Goal: Use online tool/utility

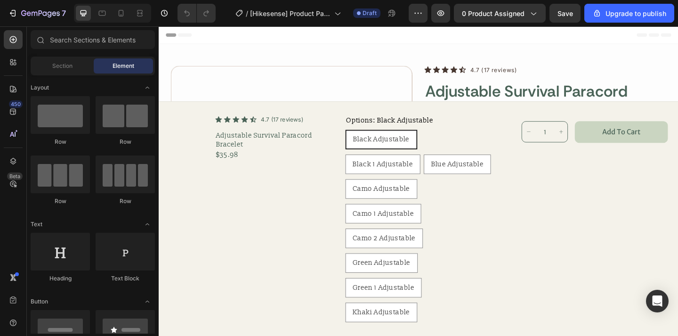
radio input "false"
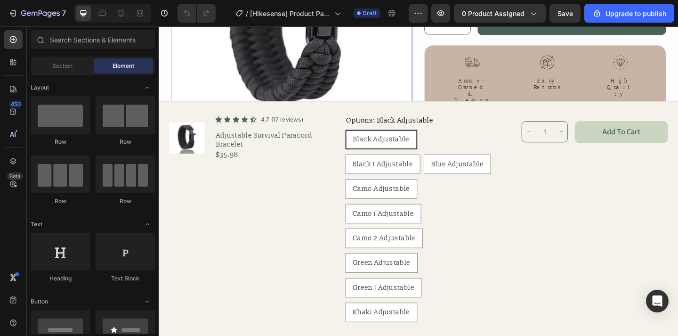
scroll to position [495, 0]
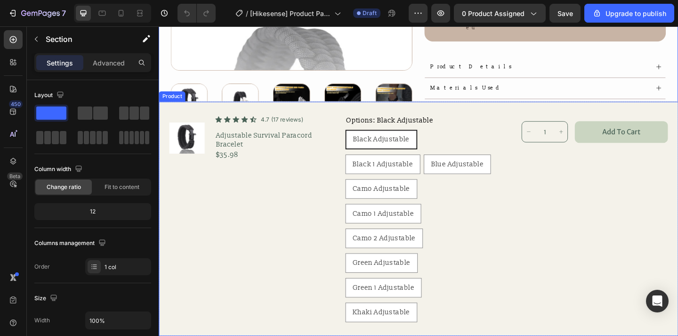
click at [230, 114] on div "Product Images Icon Icon Icon Icon Icon Icon List 4.7 (17 reviews) Text Block R…" at bounding box center [441, 235] width 565 height 255
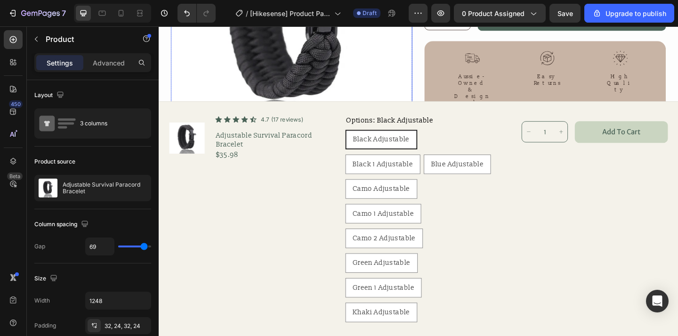
scroll to position [424, 0]
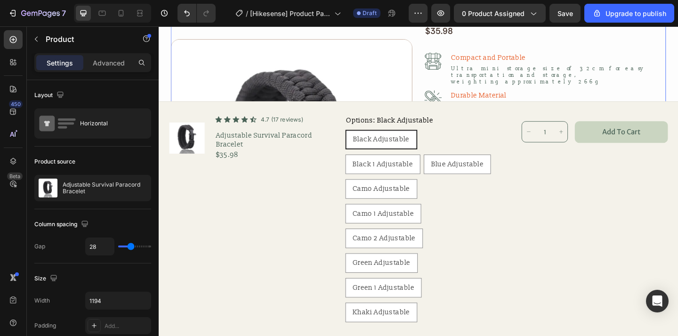
scroll to position [79, 0]
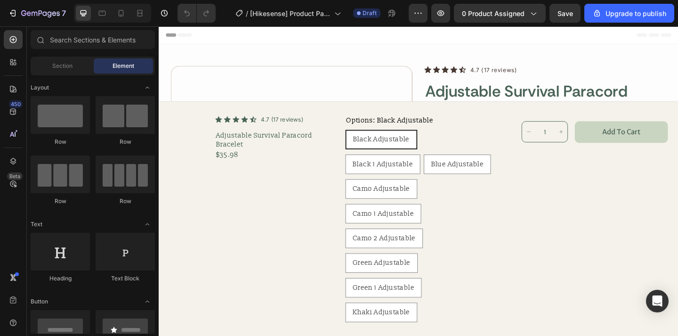
radio input "false"
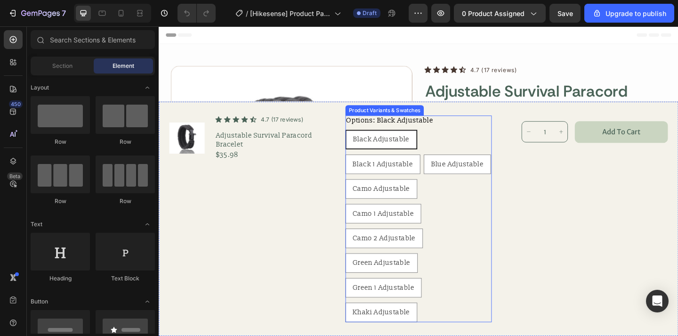
click at [399, 147] on span "Black Adjustable" at bounding box center [400, 149] width 61 height 9
click at [362, 139] on input "Black Adjustable Black Adjustable Black Adjustable" at bounding box center [361, 138] width 0 height 0
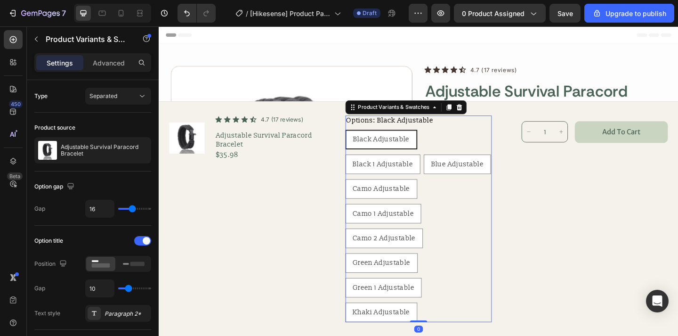
click at [308, 42] on div "Header" at bounding box center [441, 35] width 550 height 19
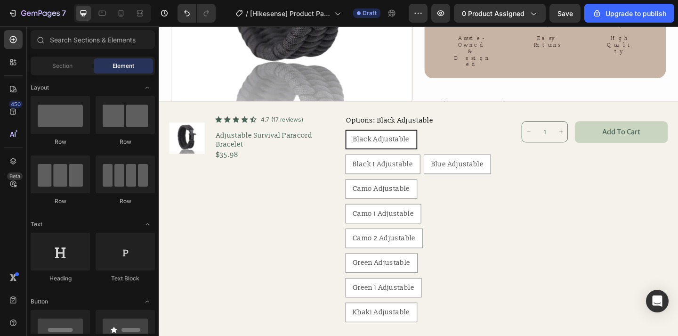
scroll to position [526, 0]
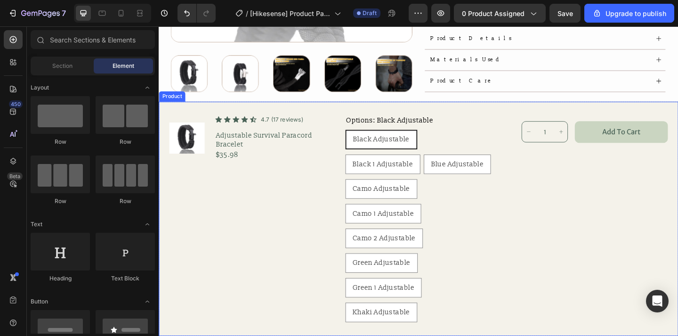
click at [312, 189] on div "Product Images Icon Icon Icon Icon Icon Icon List 4.7 (17 reviews) Text Block R…" at bounding box center [249, 235] width 159 height 225
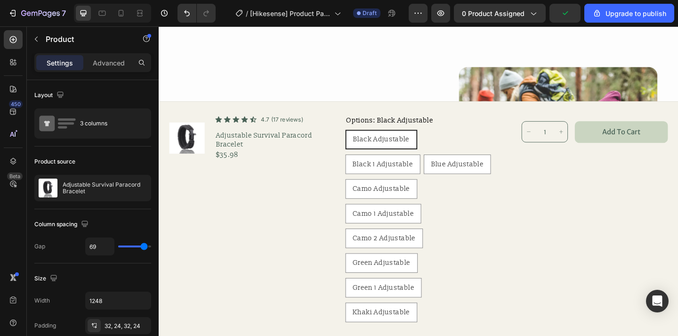
scroll to position [1616, 0]
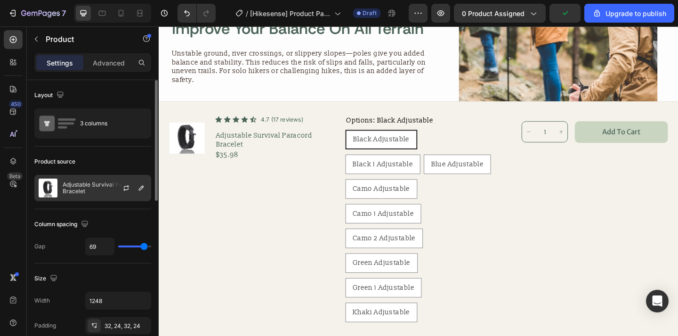
click at [94, 192] on p "Adjustable Survival Paracord Bracelet" at bounding box center [105, 187] width 84 height 13
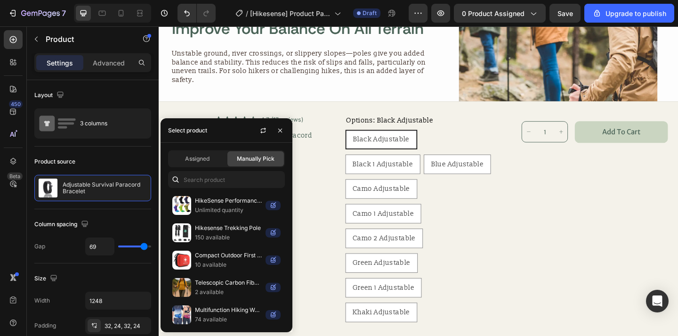
click at [331, 174] on div "Product Images Icon Icon Icon Icon Icon Icon List 4.7 (17 reviews) Text Block R…" at bounding box center [441, 235] width 565 height 255
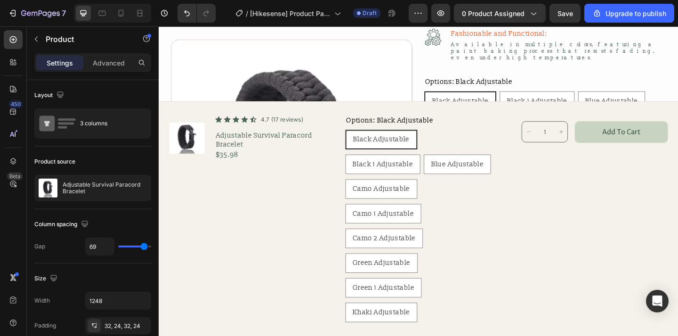
scroll to position [235, 0]
click at [396, 118] on div "Product Images Icon Icon Icon Icon Icon Icon List 4.7 (17 reviews) Text Block R…" at bounding box center [441, 235] width 565 height 255
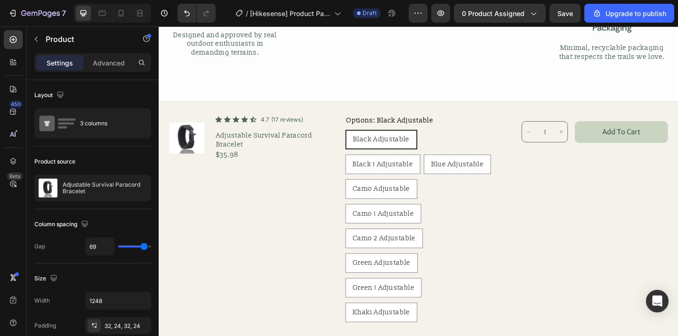
scroll to position [1110, 0]
